Goal: Task Accomplishment & Management: Complete application form

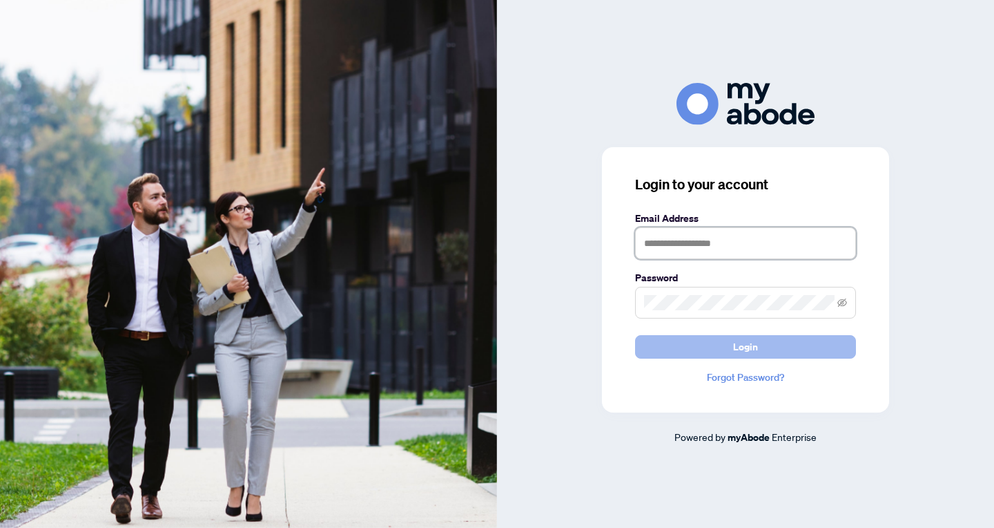
type input "**********"
click at [714, 346] on button "Login" at bounding box center [745, 346] width 221 height 23
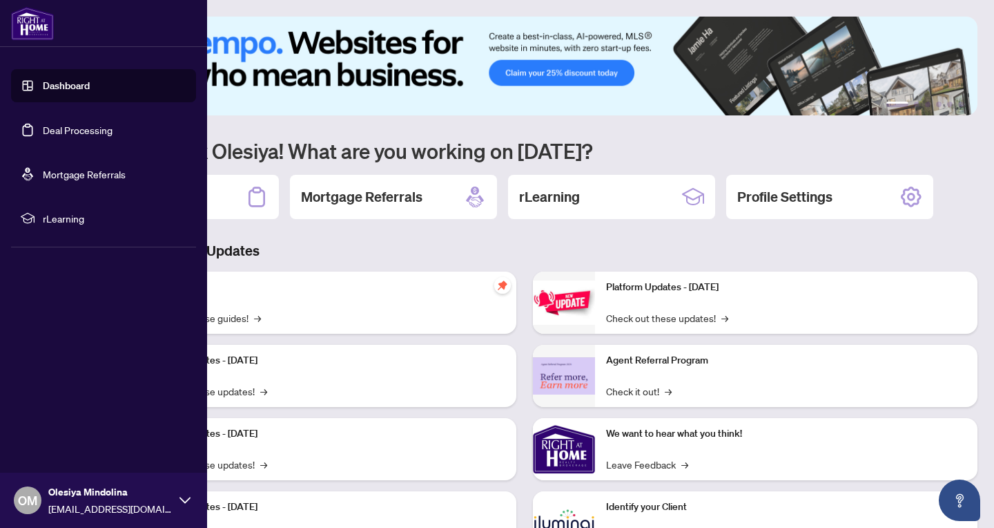
click at [55, 126] on link "Deal Processing" at bounding box center [78, 130] width 70 height 12
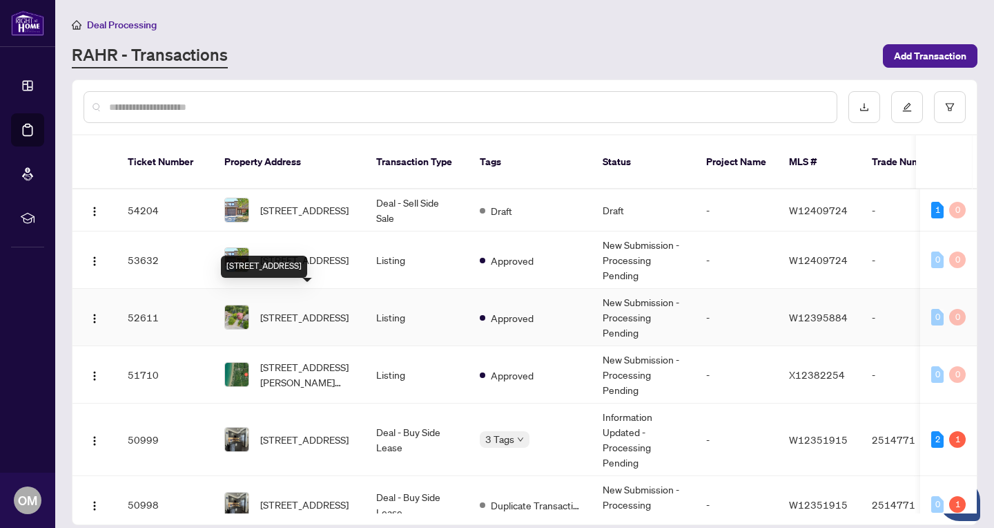
click at [324, 309] on span "2322 Woodridge Way, Oakville, Ontario L6H 6S3, Canada" at bounding box center [304, 316] width 88 height 15
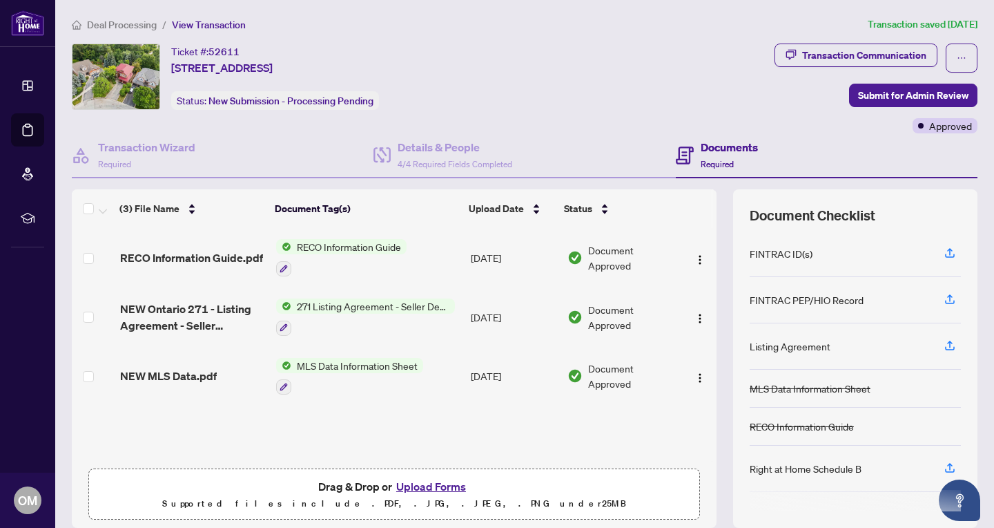
scroll to position [50, 0]
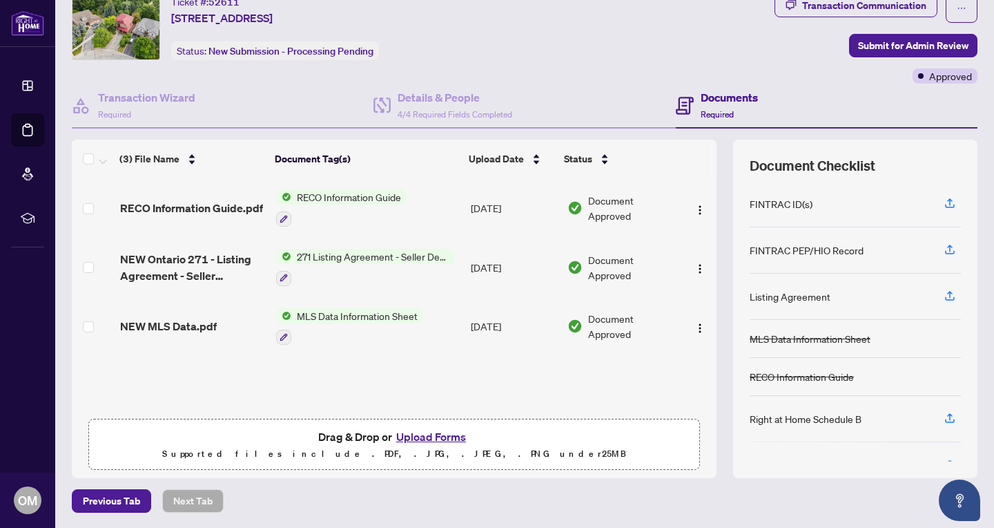
click at [432, 433] on button "Upload Forms" at bounding box center [431, 436] width 78 height 18
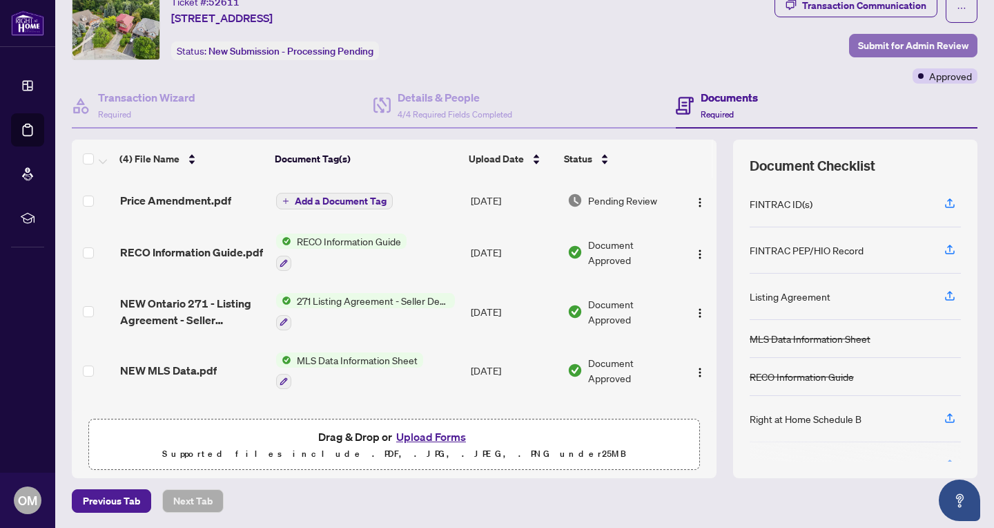
click at [903, 46] on span "Submit for Admin Review" at bounding box center [913, 46] width 110 height 22
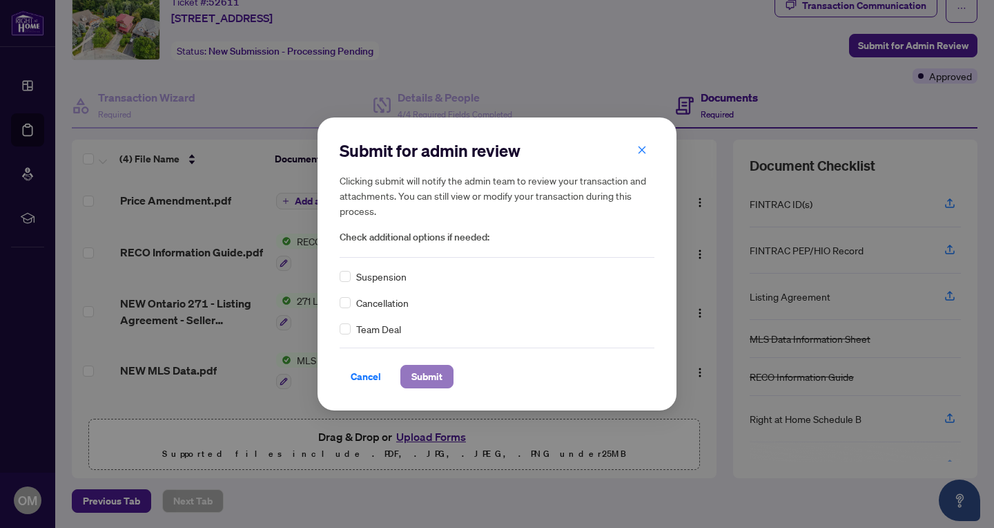
click at [421, 380] on span "Submit" at bounding box center [427, 376] width 31 height 22
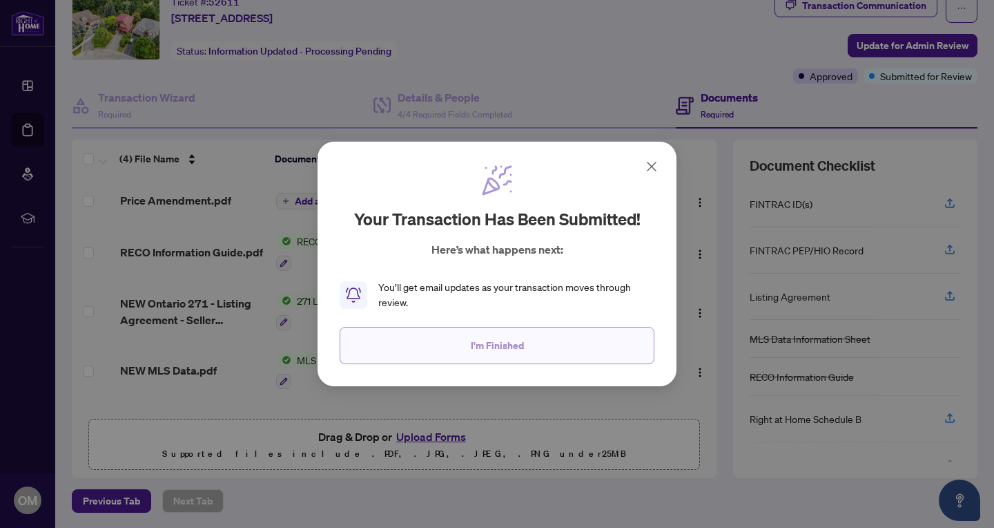
click at [486, 353] on span "I'm Finished" at bounding box center [497, 345] width 53 height 22
